Goal: Task Accomplishment & Management: Use online tool/utility

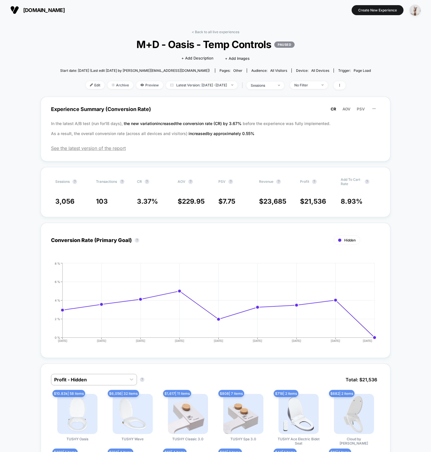
click at [88, 42] on div "< Back to all live experiences M+D - Oasis - Temp Controls PAUSED Click to edit…" at bounding box center [215, 63] width 310 height 67
click at [199, 86] on span "Latest Version: [DATE] - [DATE]" at bounding box center [202, 85] width 72 height 8
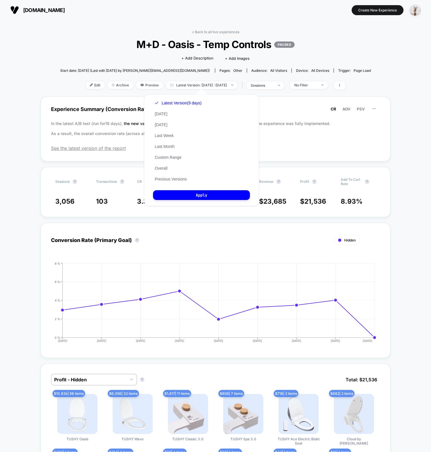
click at [94, 58] on div "< Back to all live experiences M+D - Oasis - Temp Controls PAUSED Click to edit…" at bounding box center [215, 63] width 310 height 67
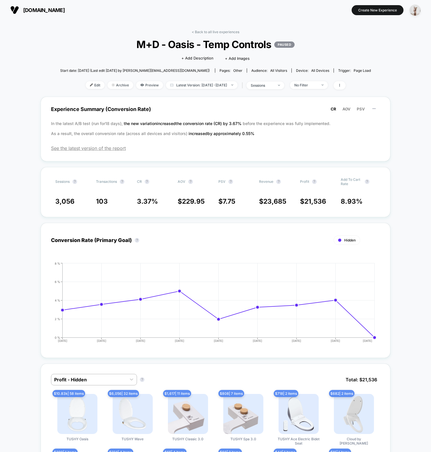
click at [90, 85] on span "Edit" at bounding box center [95, 85] width 19 height 8
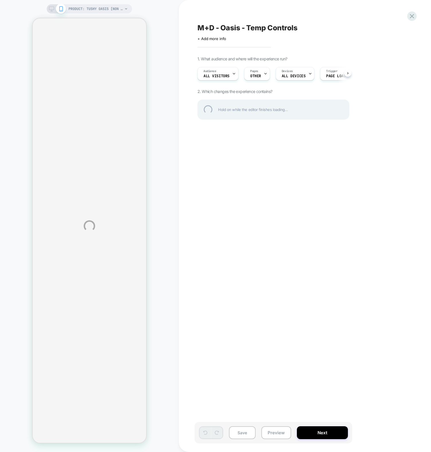
click at [160, 66] on div "PRODUCT: TUSHY Oasis [non electric warm water bidet seat] PRODUCT: TUSHY Oasis …" at bounding box center [215, 226] width 431 height 452
click at [16, 198] on div "PRODUCT: TUSHY Oasis [non electric warm water bidet seat] PRODUCT: TUSHY Oasis …" at bounding box center [215, 226] width 431 height 452
click at [168, 150] on div "PRODUCT: TUSHY Oasis [non electric warm water bidet seat] PRODUCT: TUSHY Oasis …" at bounding box center [215, 226] width 431 height 452
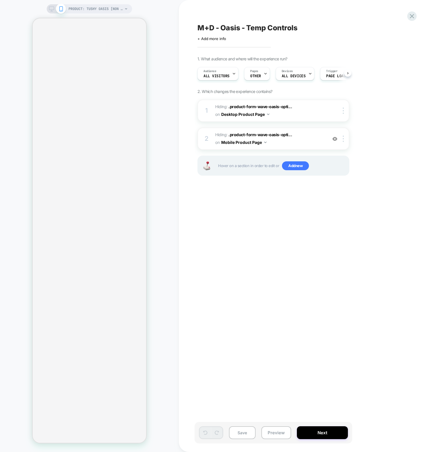
scroll to position [0, 0]
